Goal: Navigation & Orientation: Find specific page/section

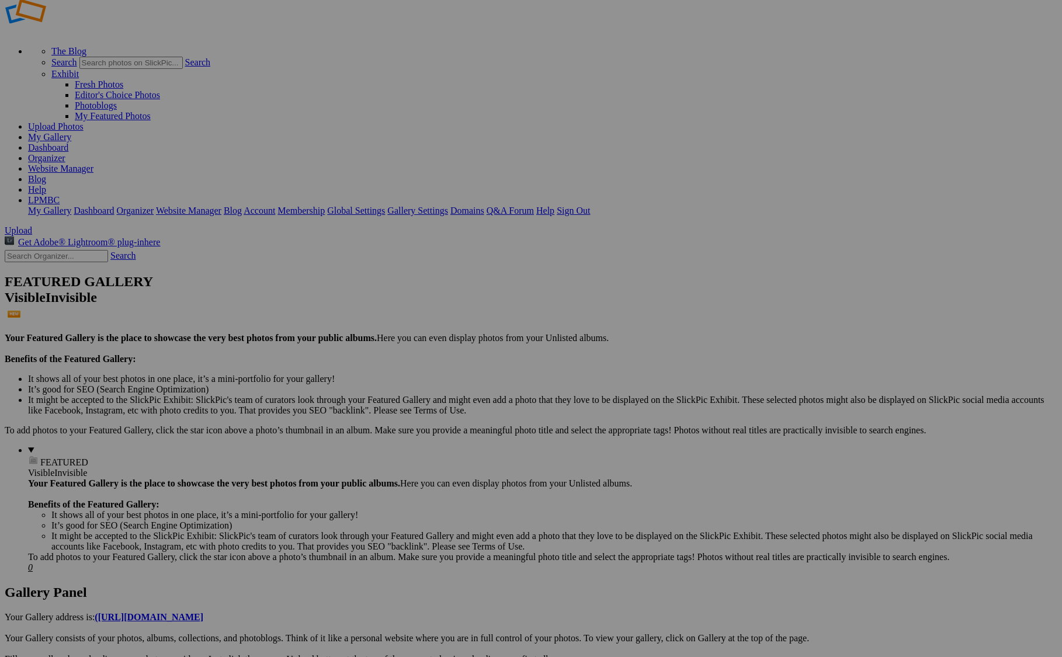
scroll to position [37, 0]
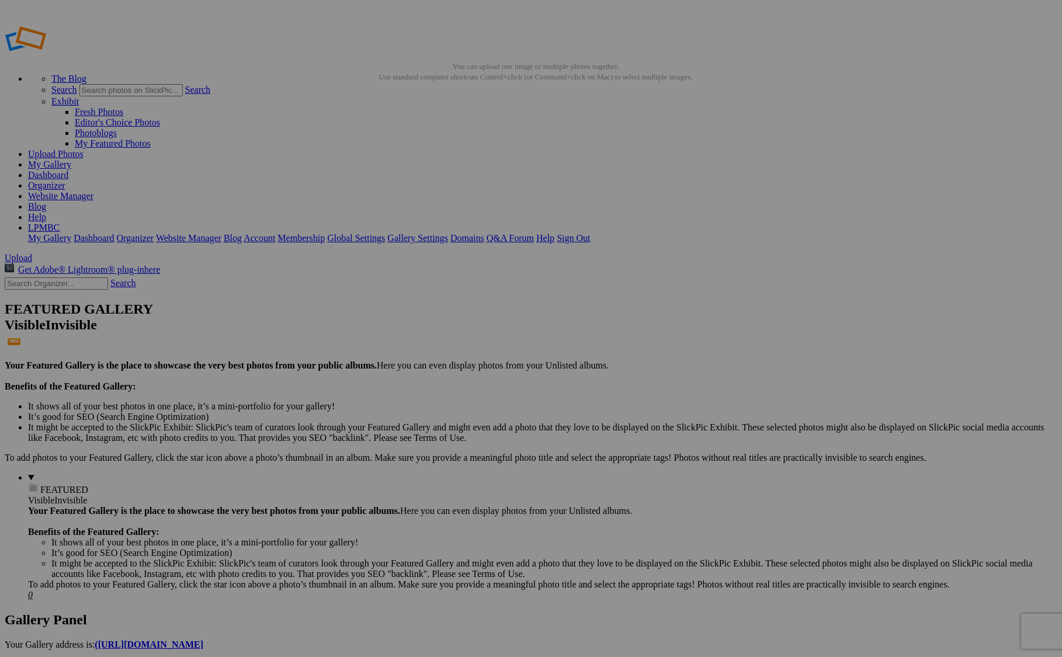
click at [590, 233] on link "Sign Out" at bounding box center [573, 238] width 33 height 10
